Goal: Task Accomplishment & Management: Manage account settings

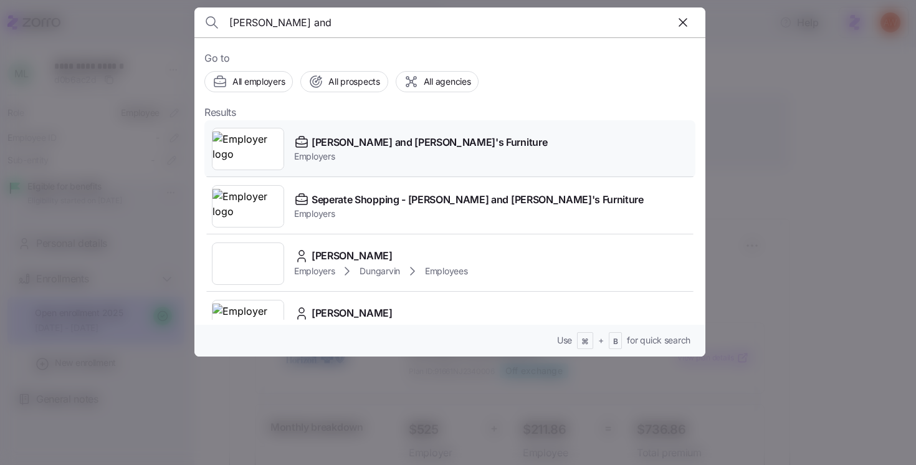
type input "[PERSON_NAME] and"
click at [481, 145] on div "[PERSON_NAME] and [PERSON_NAME]'s Furniture Employers" at bounding box center [449, 148] width 491 height 57
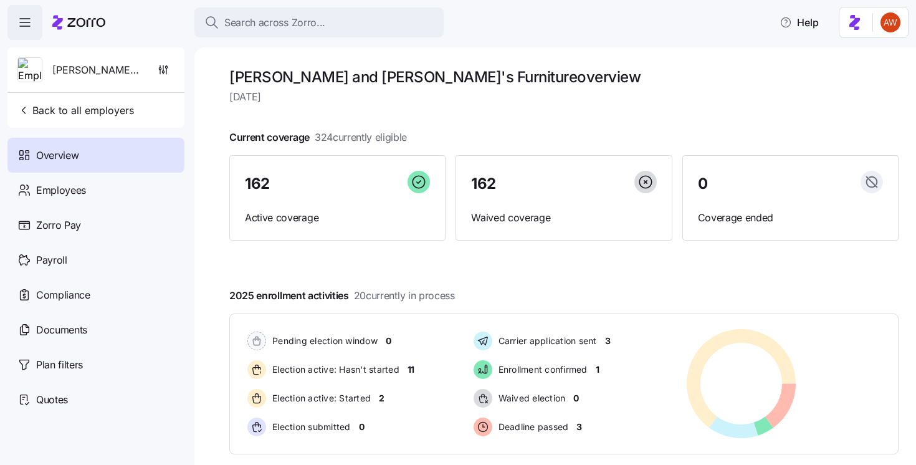
scroll to position [172, 0]
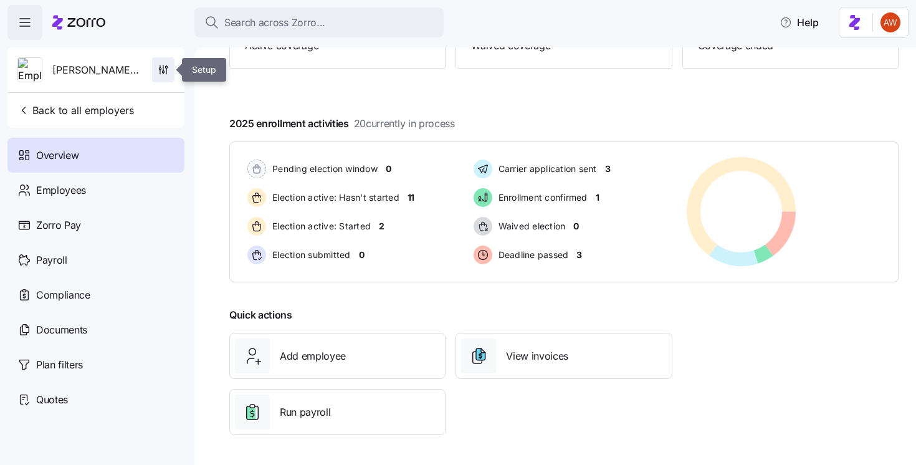
click at [165, 73] on icon "button" at bounding box center [163, 70] width 12 height 12
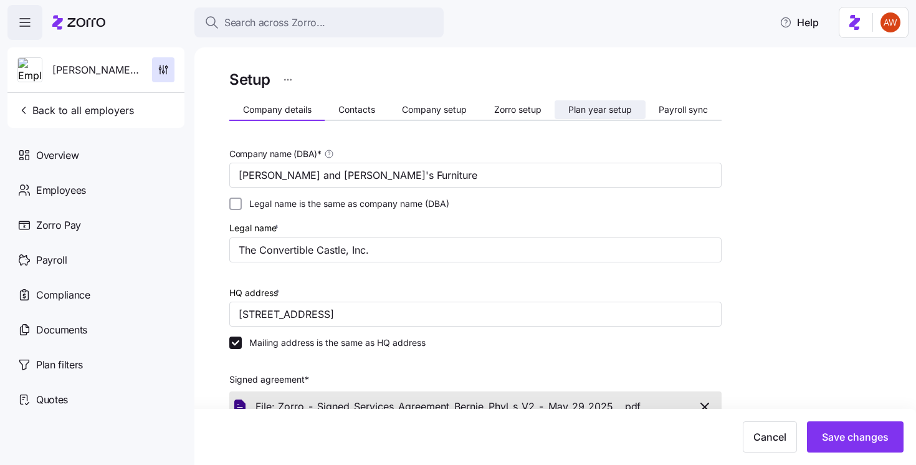
click at [607, 112] on span "Plan year setup" at bounding box center [601, 109] width 64 height 9
